Goal: Navigation & Orientation: Find specific page/section

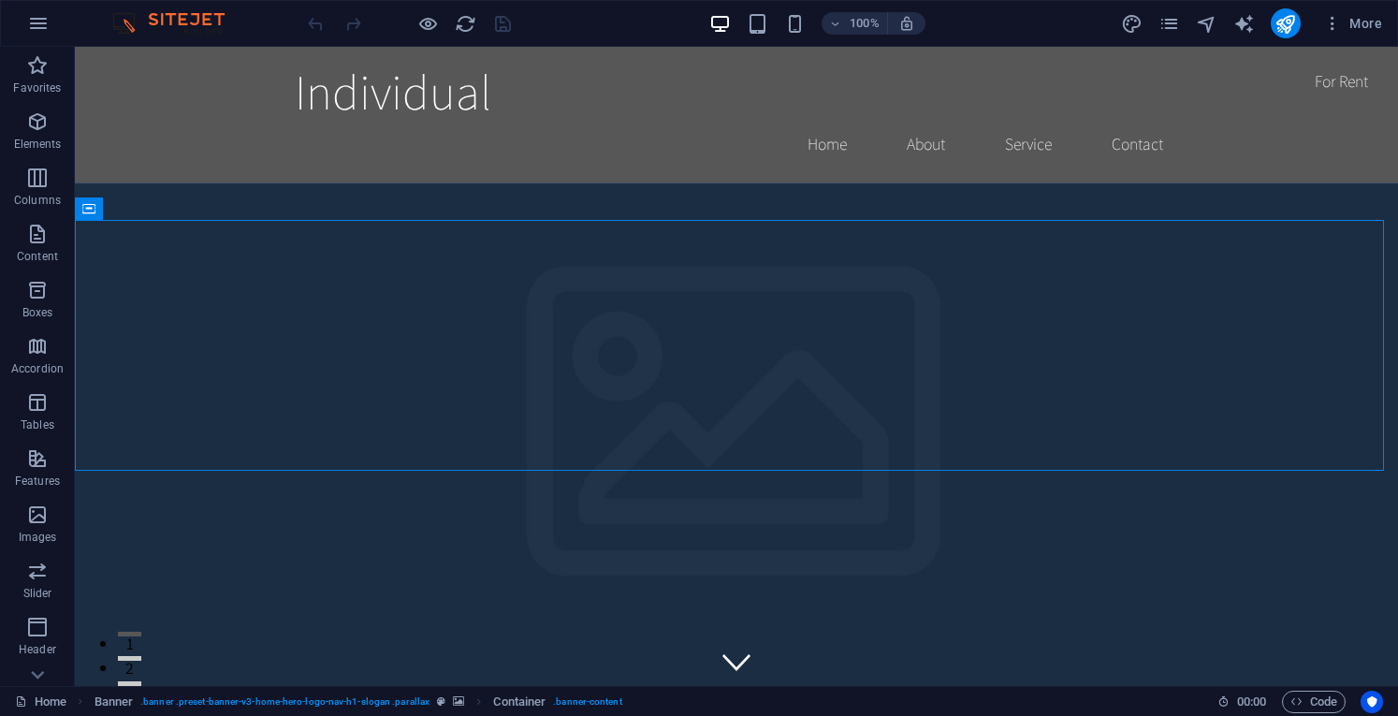
scroll to position [5, 0]
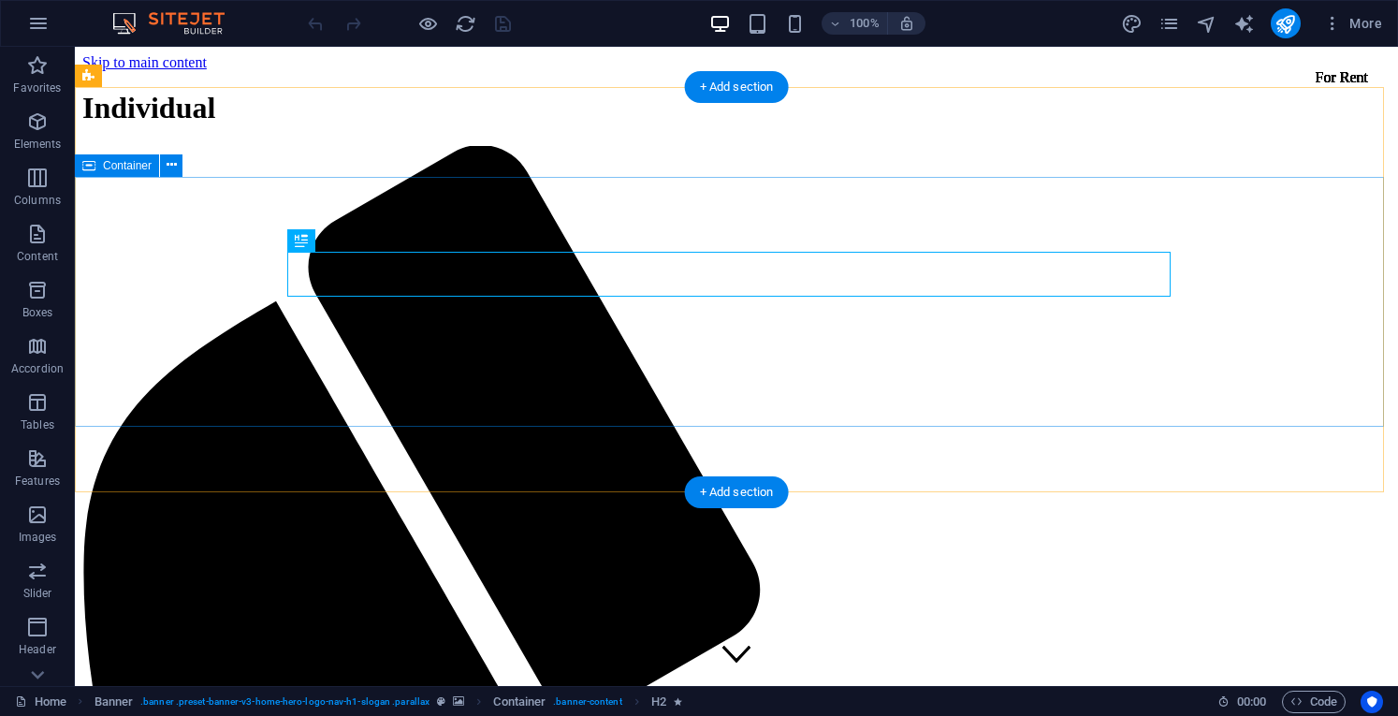
scroll to position [49, 0]
